Goal: Transaction & Acquisition: Obtain resource

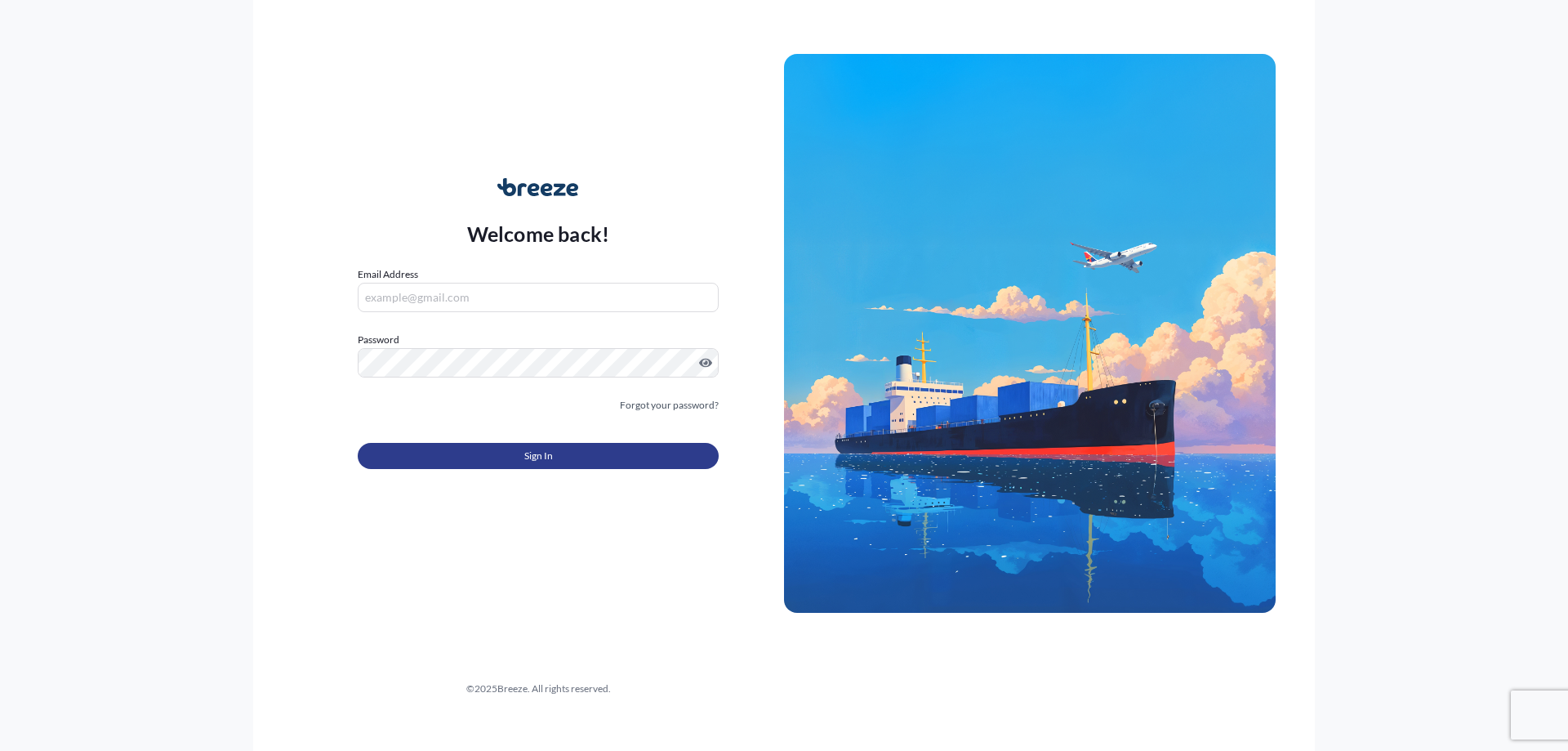
type input "[PERSON_NAME][EMAIL_ADDRESS][DOMAIN_NAME]"
click at [533, 453] on span "Sign In" at bounding box center [539, 455] width 29 height 16
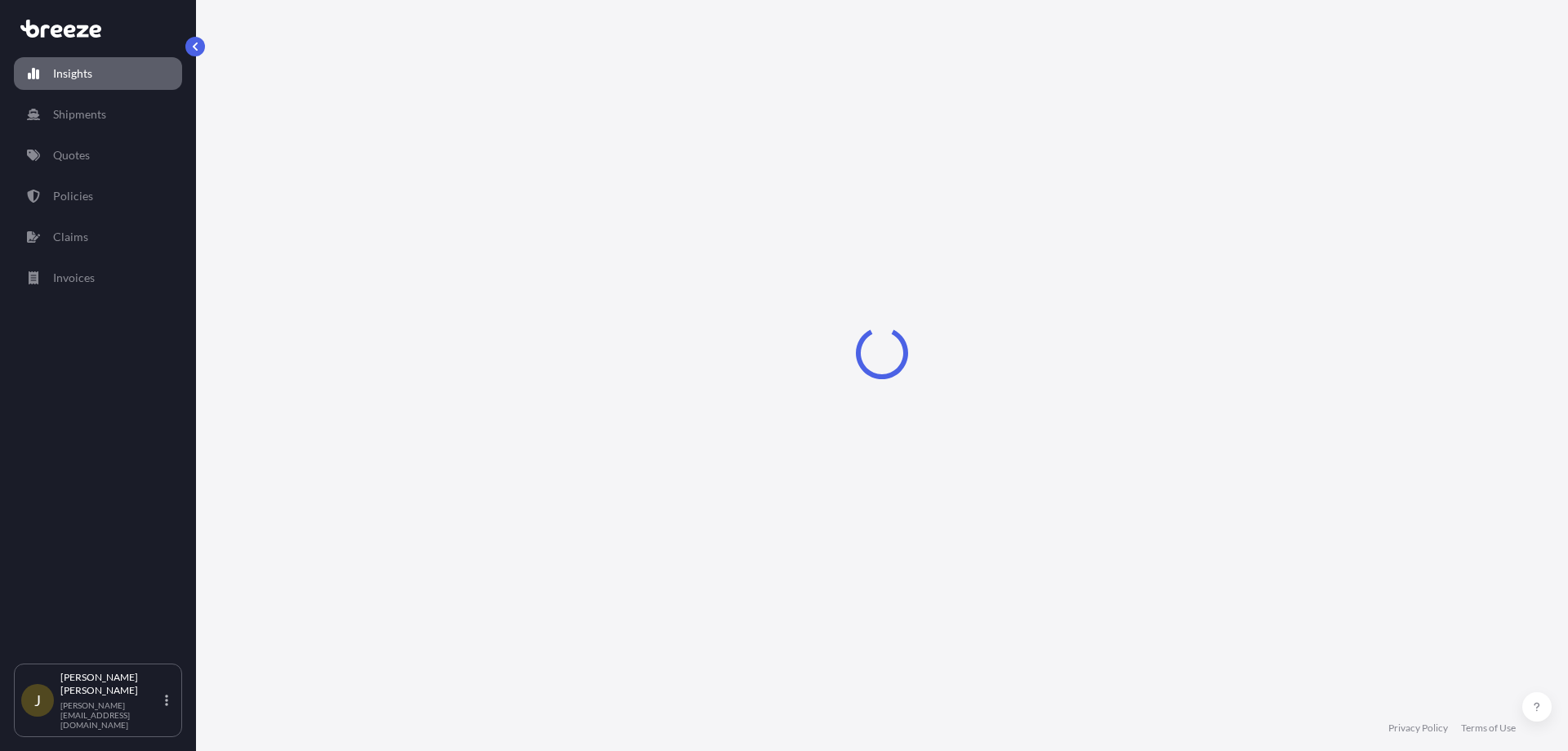
select select "2025"
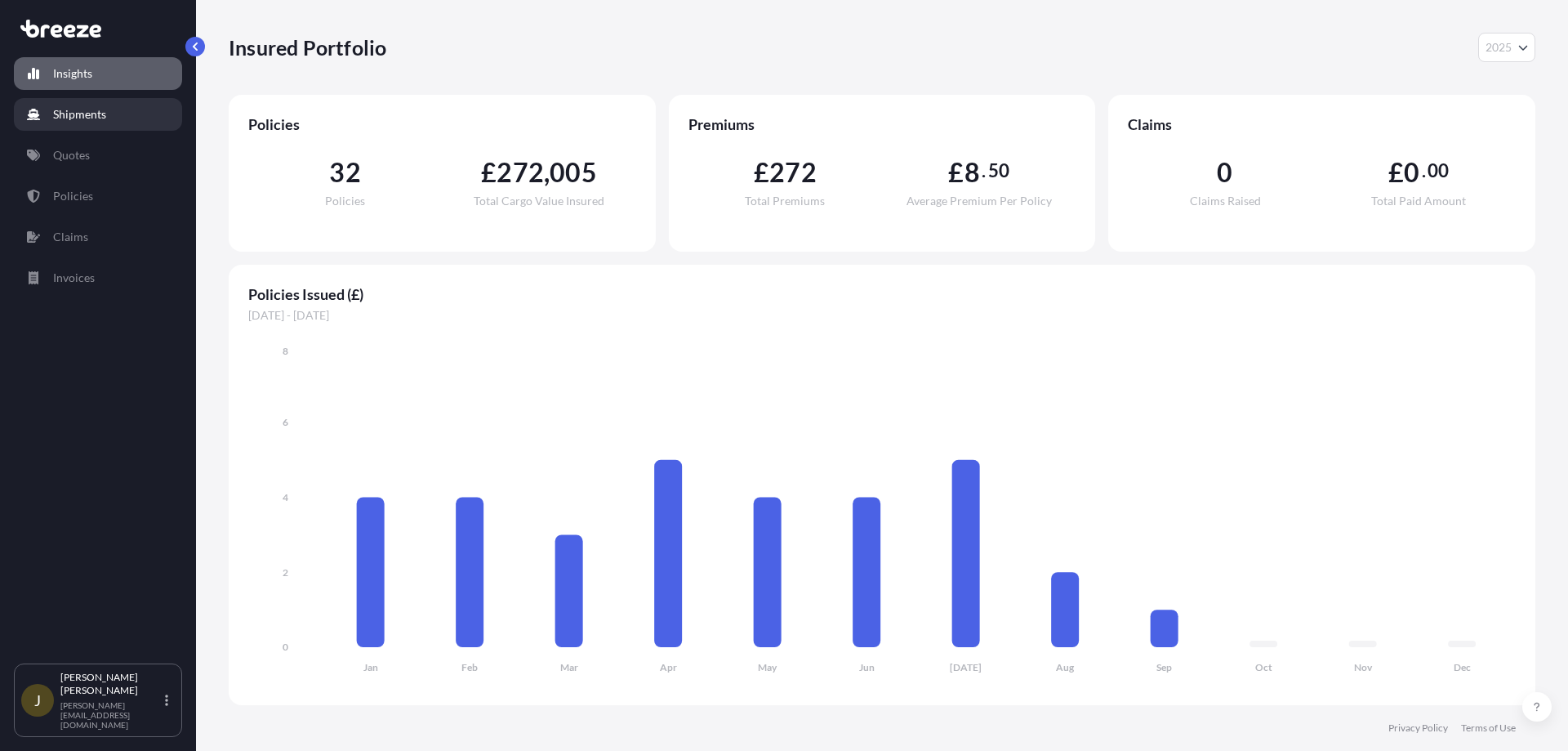
click at [71, 127] on link "Shipments" at bounding box center [98, 115] width 168 height 32
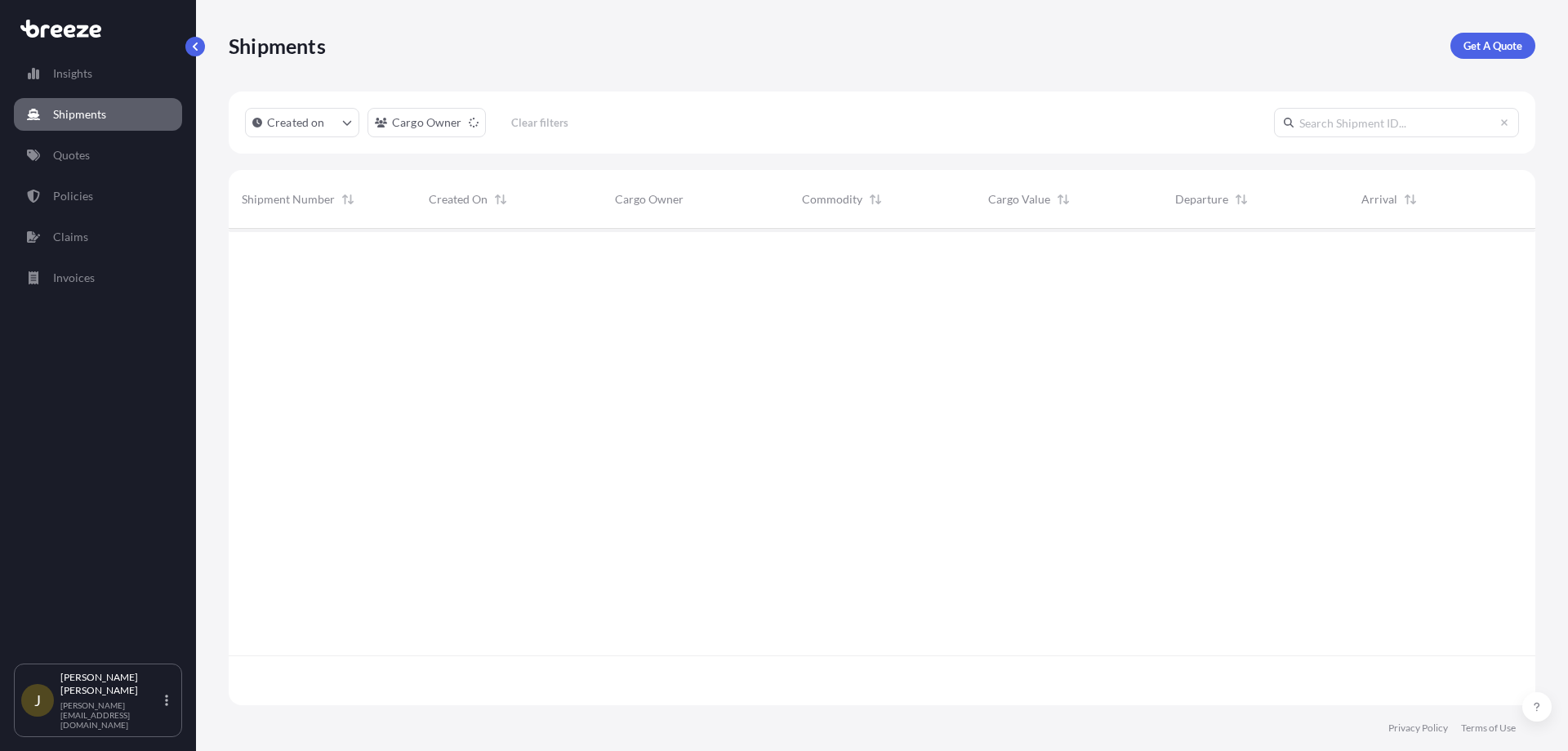
scroll to position [523, 1295]
click at [103, 162] on link "Quotes" at bounding box center [98, 155] width 168 height 32
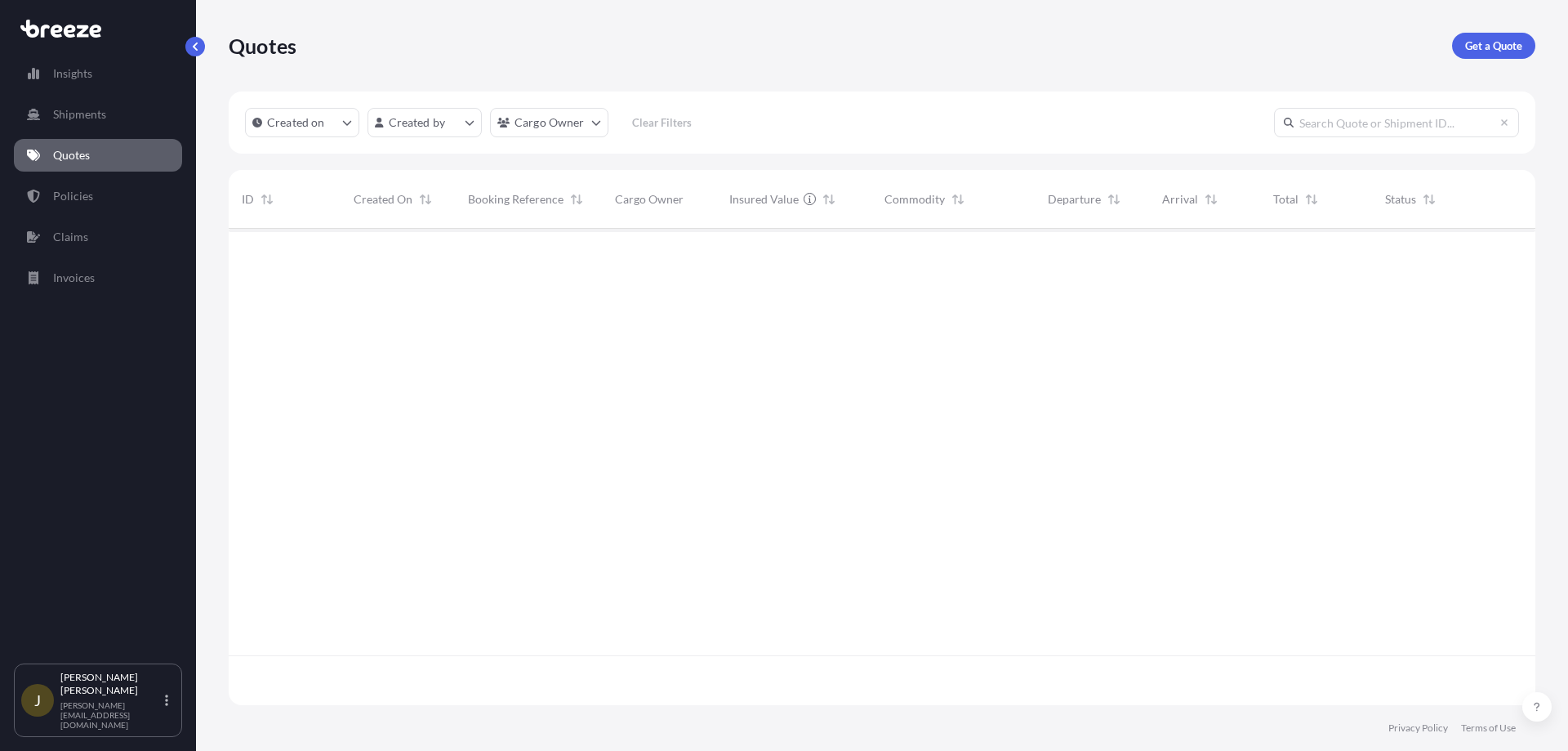
scroll to position [523, 1295]
click at [81, 203] on p "Policies" at bounding box center [74, 196] width 40 height 16
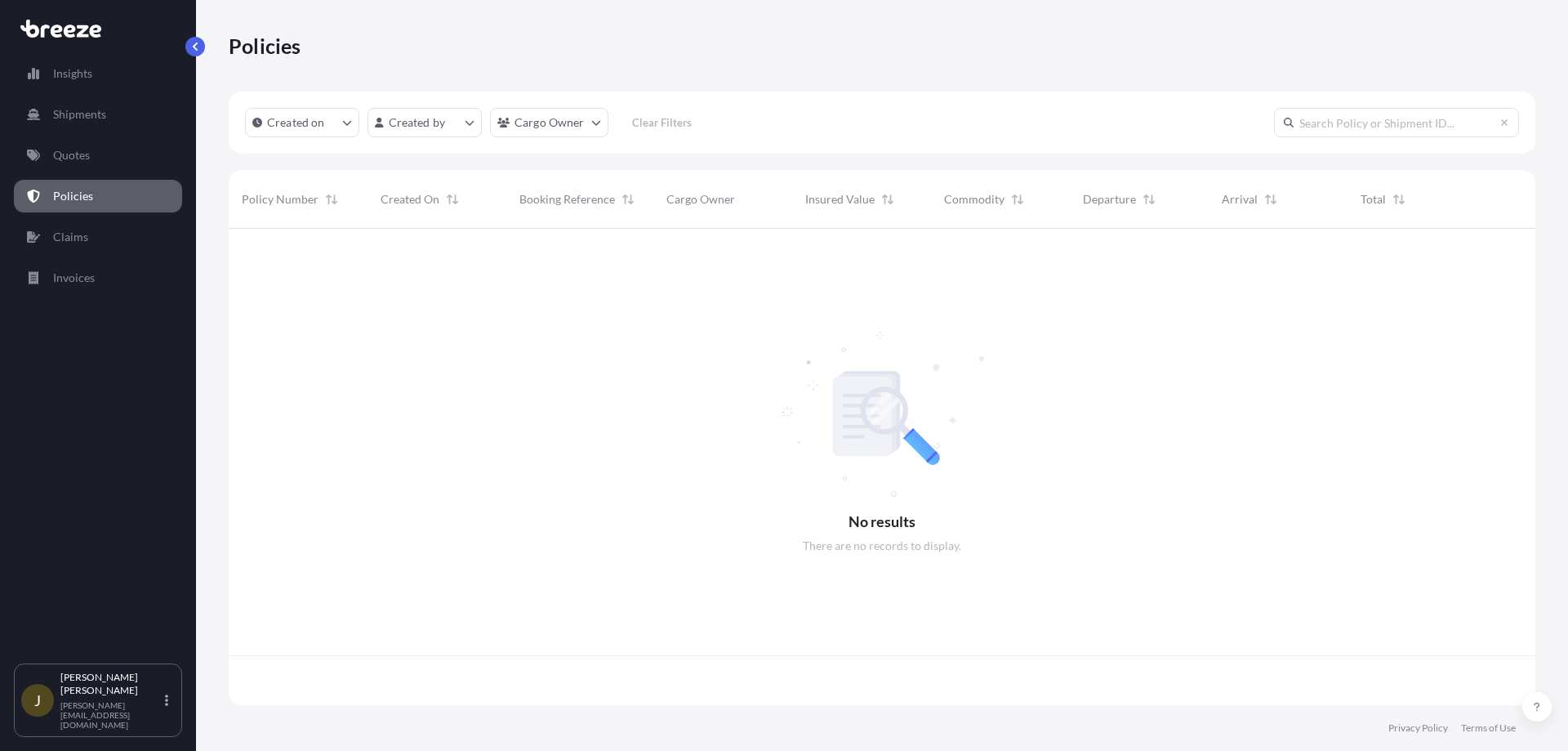
scroll to position [473, 1295]
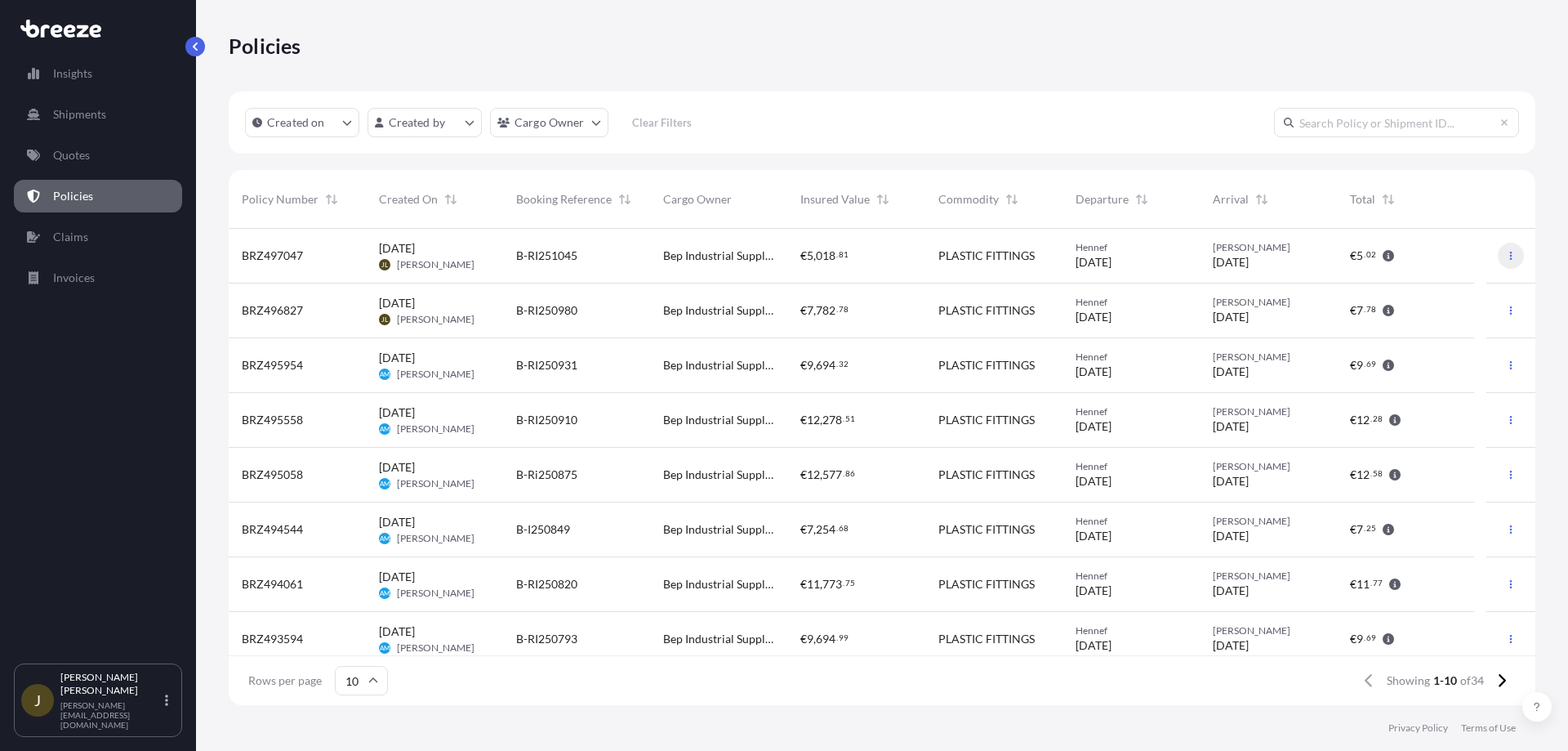
click at [1506, 258] on icon "button" at bounding box center [1511, 255] width 10 height 10
click at [1429, 262] on p "Duplicate quote" at bounding box center [1408, 258] width 81 height 16
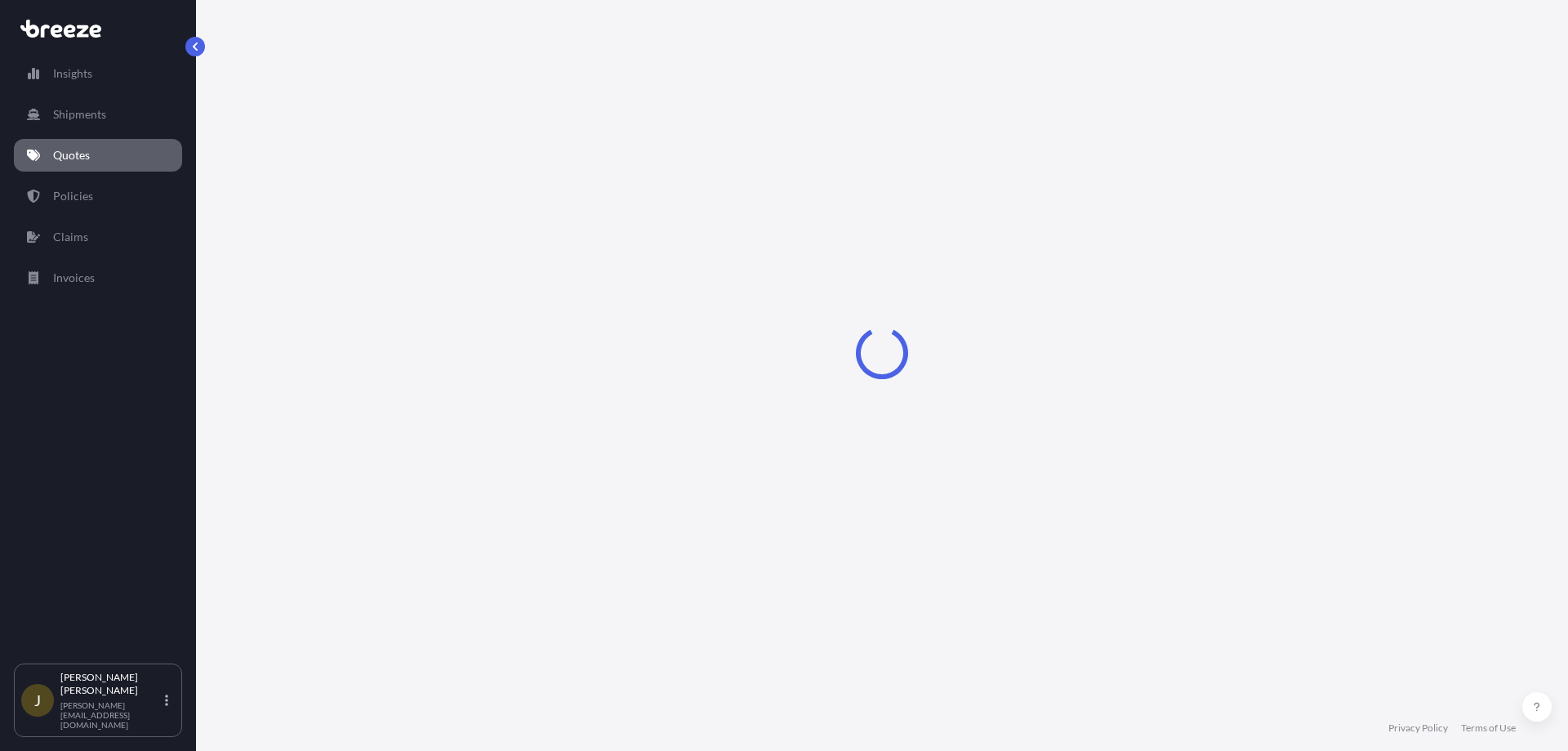
select select "Road"
select select "1"
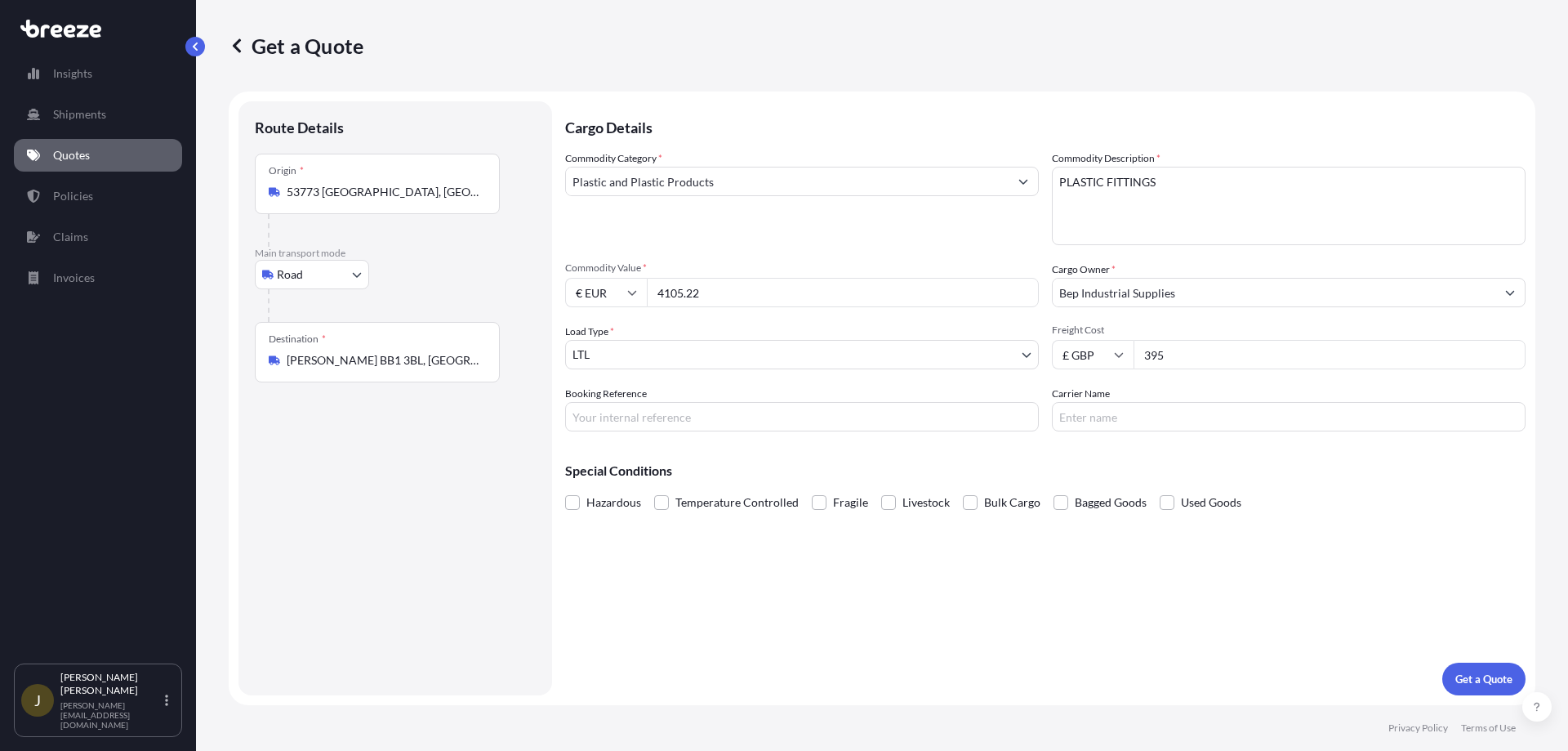
click at [724, 297] on input "4105.22" at bounding box center [843, 292] width 392 height 30
type input "4"
type input "3669.5"
click at [716, 354] on body "Insights Shipments Quotes Policies Claims Invoices J James Lillie [EMAIL_ADDRES…" at bounding box center [784, 376] width 1568 height 751
click at [1485, 679] on p "Get a Quote" at bounding box center [1484, 678] width 57 height 16
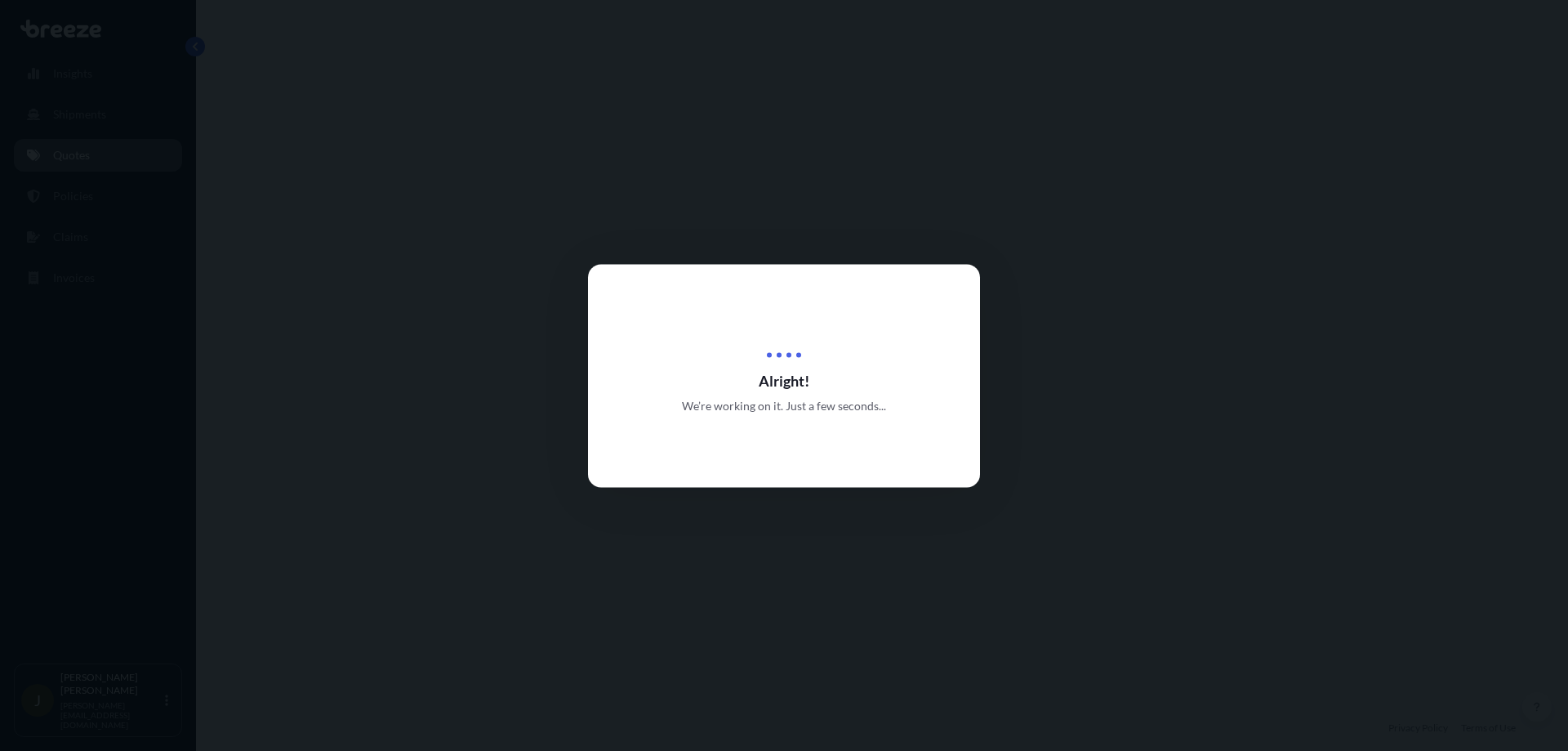
select select "Road"
select select "1"
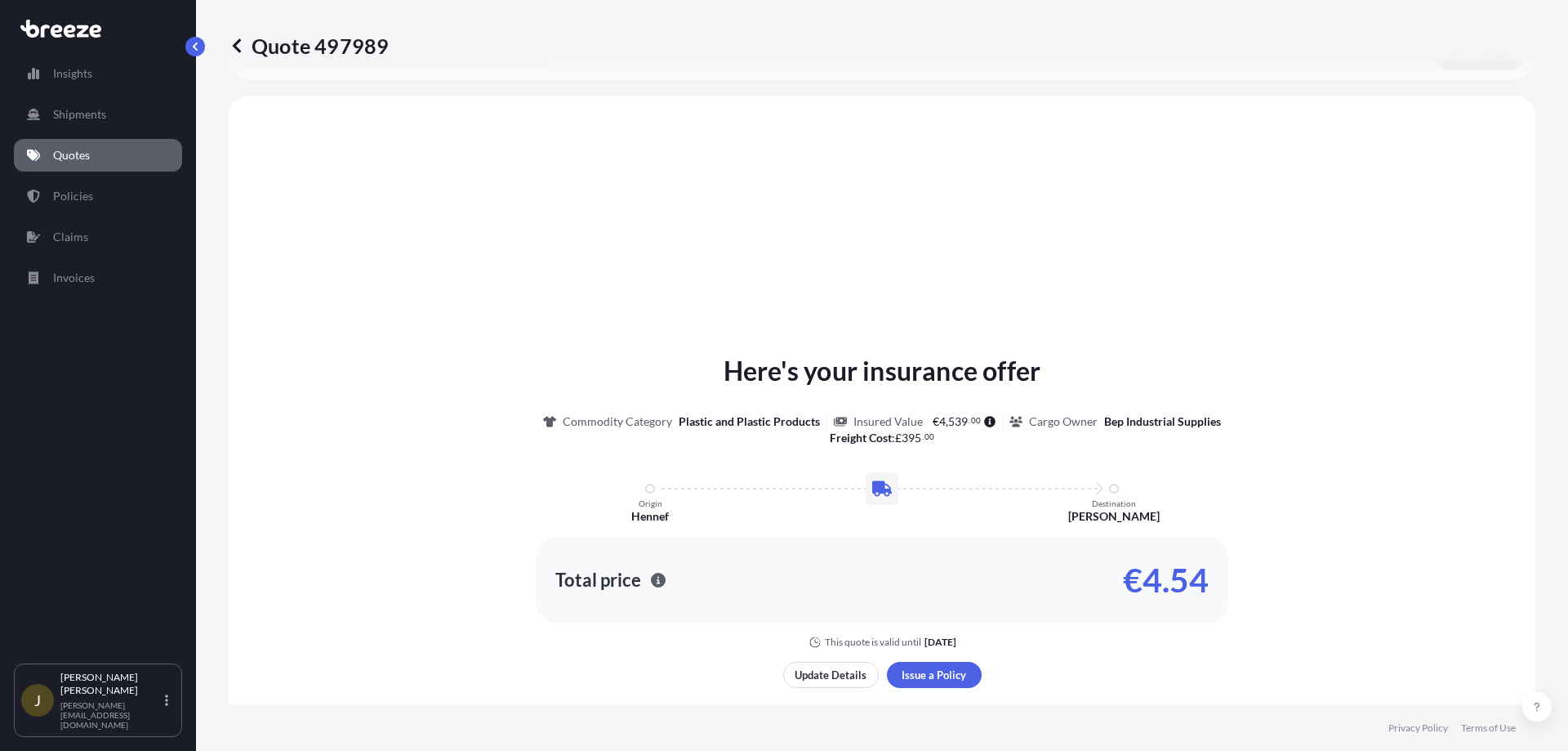
scroll to position [492, 0]
